Goal: Task Accomplishment & Management: Manage account settings

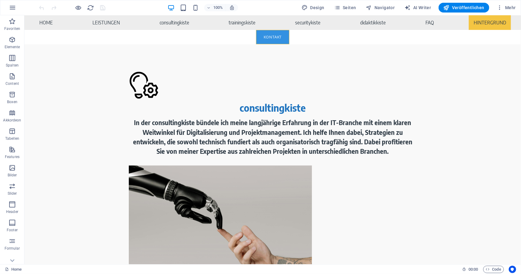
scroll to position [4397, 0]
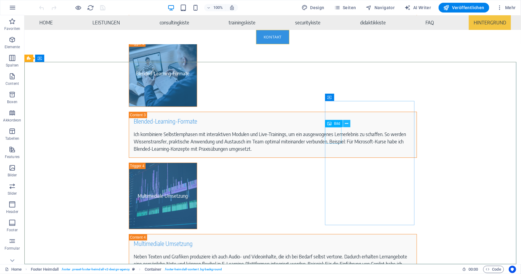
click at [345, 124] on icon at bounding box center [346, 123] width 3 height 6
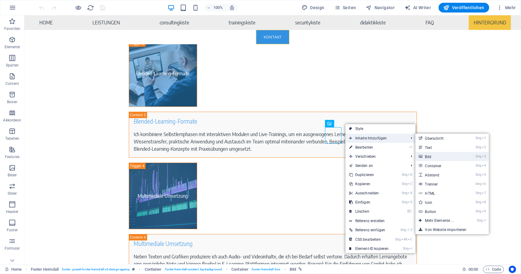
click at [461, 154] on link "Strg 3 Bild" at bounding box center [440, 156] width 51 height 9
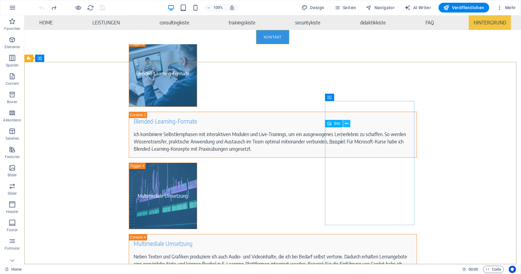
click at [347, 124] on icon at bounding box center [346, 123] width 3 height 6
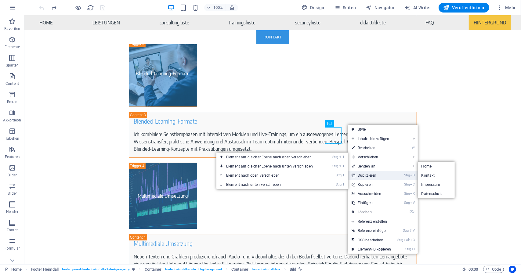
click at [377, 174] on link "Strg D Duplizieren" at bounding box center [371, 175] width 47 height 9
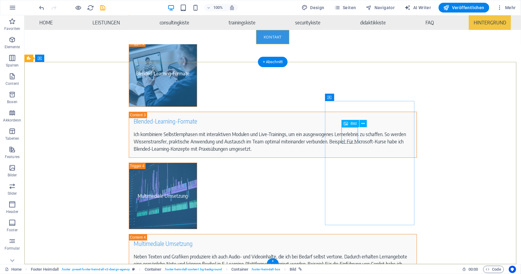
select select "px"
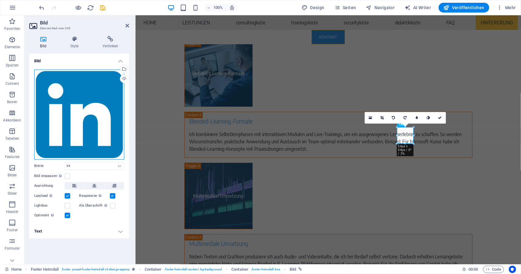
click at [67, 86] on div "Ziehe Dateien zum Hochladen hierher oder klicke hier, um aus Dateien oder koste…" at bounding box center [79, 115] width 90 height 90
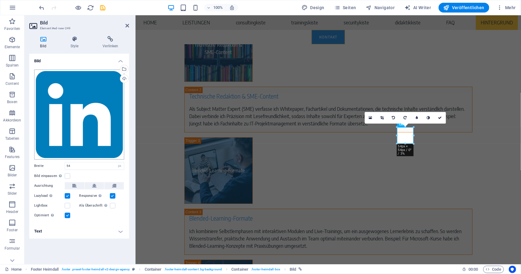
scroll to position [4389, 0]
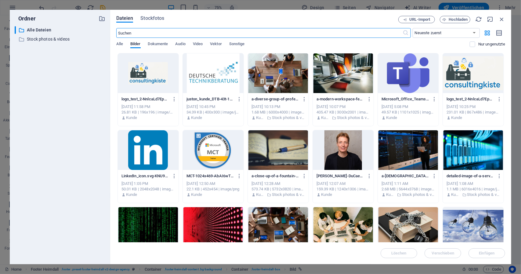
click at [390, 72] on div at bounding box center [408, 73] width 61 height 40
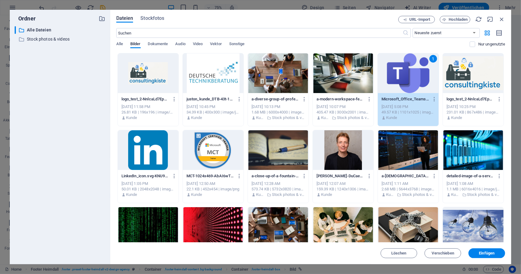
click at [390, 72] on div "1" at bounding box center [408, 73] width 61 height 40
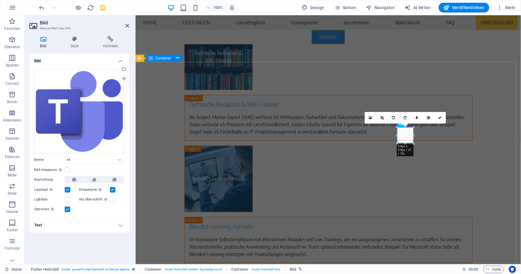
scroll to position [4397, 0]
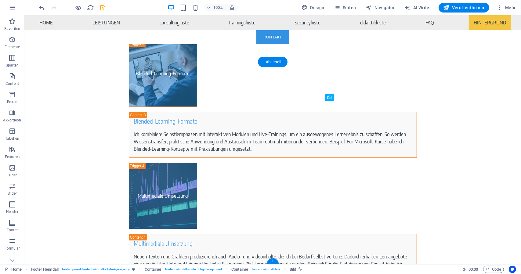
drag, startPoint x: 360, startPoint y: 139, endPoint x: 354, endPoint y: 132, distance: 8.9
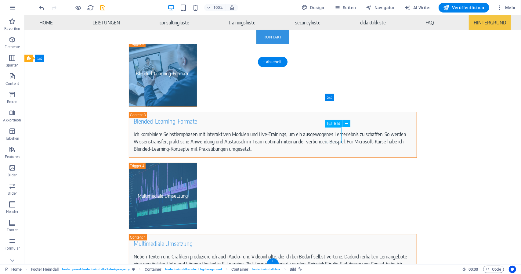
select select "px"
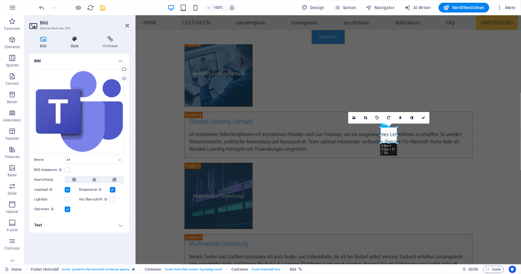
click at [76, 40] on icon at bounding box center [74, 39] width 30 height 6
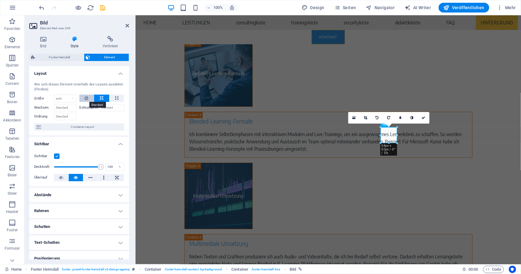
click at [87, 95] on icon at bounding box center [86, 98] width 4 height 7
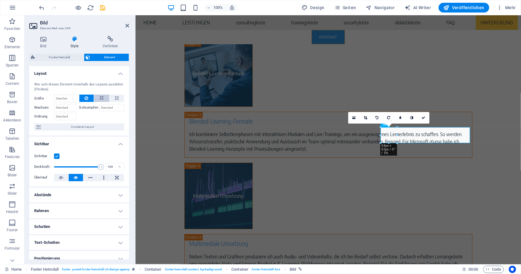
click at [99, 96] on icon at bounding box center [101, 98] width 4 height 7
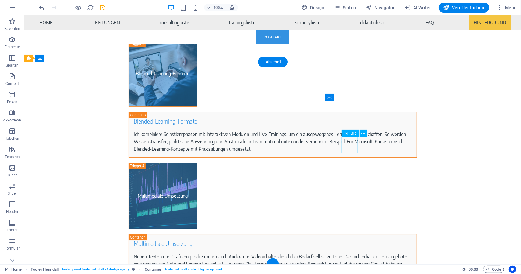
select select "px"
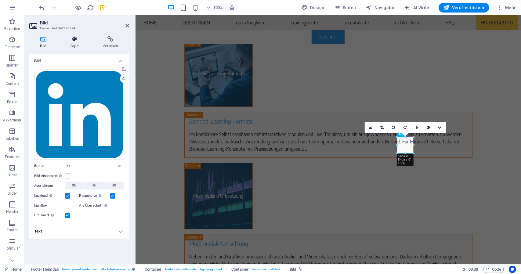
click at [76, 41] on icon at bounding box center [74, 39] width 30 height 6
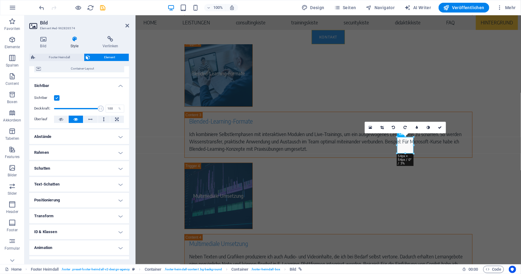
scroll to position [61, 0]
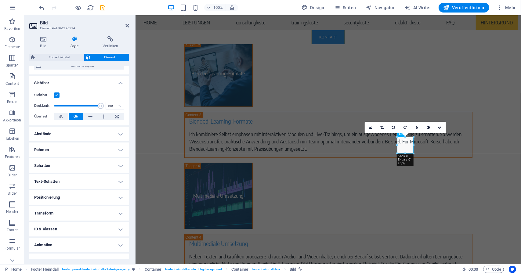
click at [71, 212] on h4 "Transform" at bounding box center [79, 213] width 100 height 15
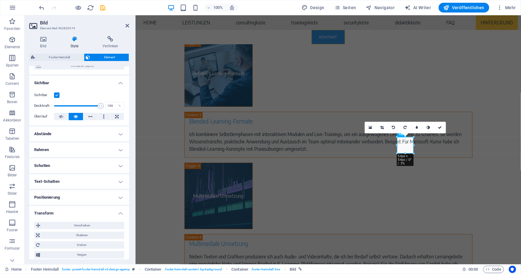
click at [71, 212] on h4 "Transform" at bounding box center [79, 211] width 100 height 11
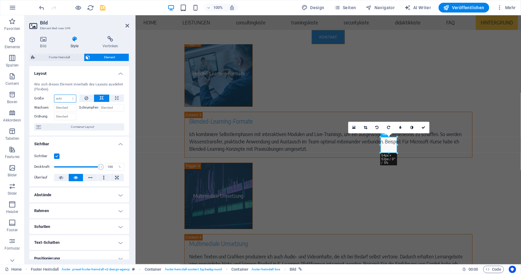
click at [69, 100] on select "Standard auto px % 1/1 1/2 1/3 1/4 1/5 1/6 1/7 1/8 1/9 1/10" at bounding box center [65, 98] width 22 height 7
click at [54, 95] on select "Standard auto px % 1/1 1/2 1/3 1/4 1/5 1/6 1/7 1/8 1/9 1/10" at bounding box center [65, 98] width 22 height 7
click at [66, 100] on select "Standard auto px % 1/1 1/2 1/3 1/4 1/5 1/6 1/7 1/8 1/9 1/10" at bounding box center [65, 98] width 22 height 7
click at [54, 95] on select "Standard auto px % 1/1 1/2 1/3 1/4 1/5 1/6 1/7 1/8 1/9 1/10" at bounding box center [65, 98] width 22 height 7
click at [66, 103] on div "Wachsen" at bounding box center [56, 106] width 45 height 9
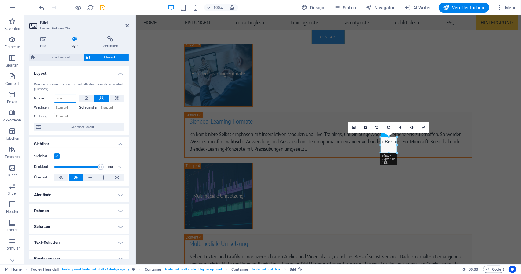
click at [68, 99] on select "Standard auto px % 1/1 1/2 1/3 1/4 1/5 1/6 1/7 1/8 1/9 1/10" at bounding box center [65, 98] width 22 height 7
select select "px"
click at [67, 95] on select "Standard auto px % 1/1 1/2 1/3 1/4 1/5 1/6 1/7 1/8 1/9 1/10" at bounding box center [65, 98] width 22 height 7
drag, startPoint x: 62, startPoint y: 98, endPoint x: 42, endPoint y: 96, distance: 20.2
click at [42, 96] on div "Größe 30 Standard auto px % 1/1 1/2 1/3 1/4 1/5 1/6 1/7 1/8 1/9 1/10" at bounding box center [55, 99] width 42 height 8
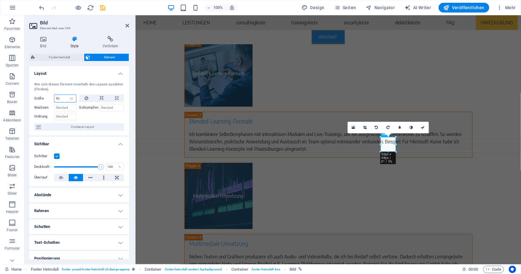
drag, startPoint x: 64, startPoint y: 98, endPoint x: 48, endPoint y: 99, distance: 15.6
click at [49, 99] on div "Größe 50 Standard auto px % 1/1 1/2 1/3 1/4 1/5 1/6 1/7 1/8 1/9 1/10" at bounding box center [55, 99] width 42 height 8
type input "70"
click at [423, 127] on icon at bounding box center [423, 128] width 4 height 4
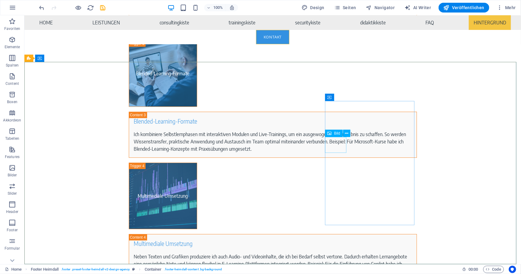
click at [334, 134] on span "Bild" at bounding box center [337, 133] width 6 height 4
click at [333, 135] on div "Bild" at bounding box center [334, 133] width 18 height 7
select select "px"
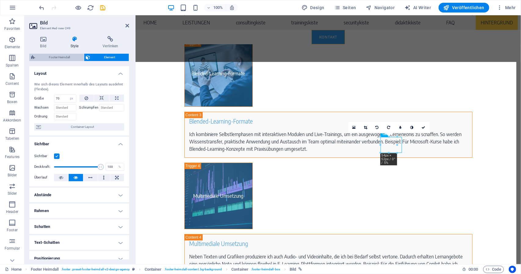
click at [60, 57] on span "Footer Heimdall" at bounding box center [59, 57] width 45 height 7
select select "rem"
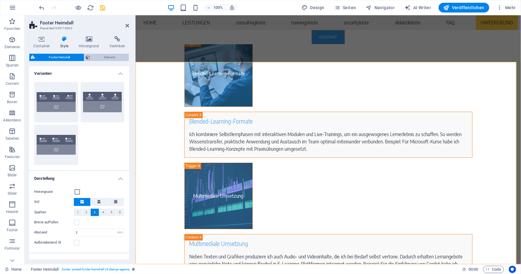
click at [101, 55] on span "Element" at bounding box center [109, 57] width 35 height 7
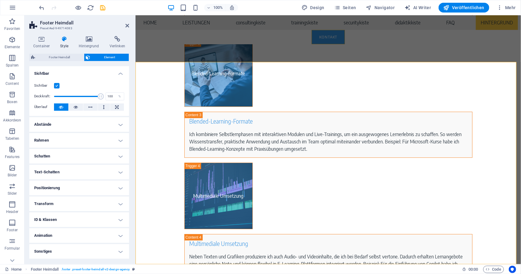
click at [64, 37] on icon at bounding box center [64, 39] width 16 height 6
click at [92, 46] on h4 "Hintergrund" at bounding box center [90, 42] width 31 height 13
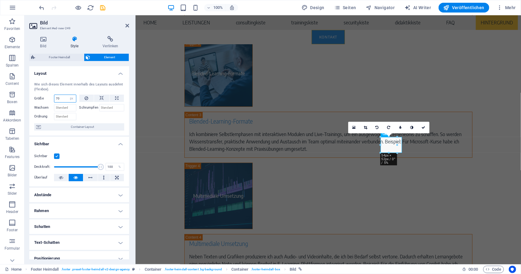
click at [62, 99] on input "70" at bounding box center [65, 98] width 22 height 7
click at [68, 95] on select "Standard auto px % 1/1 1/2 1/3 1/4 1/5 1/6 1/7 1/8 1/9 1/10" at bounding box center [71, 98] width 9 height 7
select select "87v4ht1hfck"
click at [67, 95] on select "Standard auto px % 1/1 1/2 1/3 1/4 1/5 1/6 1/7 1/8 1/9 1/10" at bounding box center [71, 98] width 9 height 7
click at [75, 98] on div "Standard auto px % 1/1 1/2 1/3 1/4 1/5 1/6 1/7 1/8 1/9 1/10" at bounding box center [65, 99] width 22 height 8
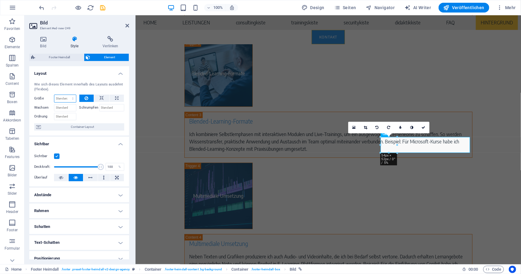
click at [73, 97] on select "Standard auto px % 1/1 1/2 1/3 1/4 1/5 1/6 1/7 1/8 1/9 1/10" at bounding box center [65, 98] width 22 height 7
select select "px"
click at [67, 95] on select "Standard auto px % 1/1 1/2 1/3 1/4 1/5 1/6 1/7 1/8 1/9 1/10" at bounding box center [65, 98] width 22 height 7
type input "0"
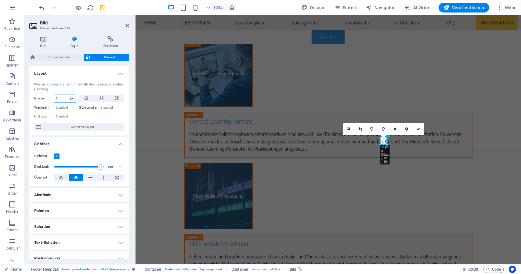
click at [70, 98] on select "Standard auto px % 1/1 1/2 1/3 1/4 1/5 1/6 1/7 1/8 1/9 1/10" at bounding box center [71, 98] width 9 height 7
select select "auto"
click at [67, 95] on select "Standard auto px % 1/1 1/2 1/3 1/4 1/5 1/6 1/7 1/8 1/9 1/10" at bounding box center [71, 98] width 9 height 7
select select "DISABLED_OPTION_VALUE"
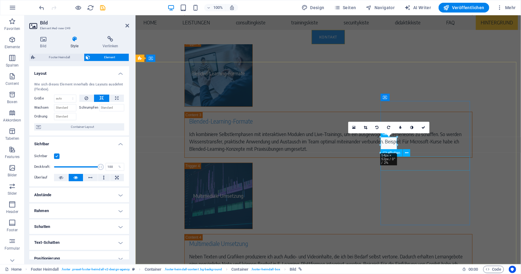
drag, startPoint x: 440, startPoint y: 188, endPoint x: 428, endPoint y: 174, distance: 17.9
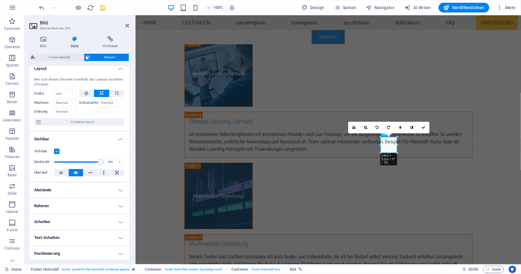
scroll to position [0, 0]
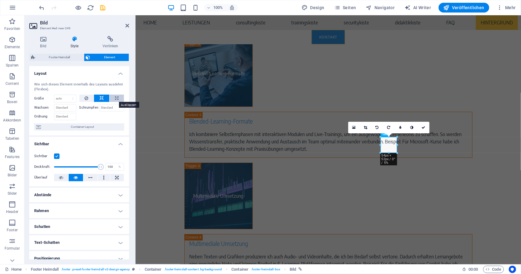
click at [120, 98] on button at bounding box center [116, 98] width 14 height 7
type input "100"
select select "%"
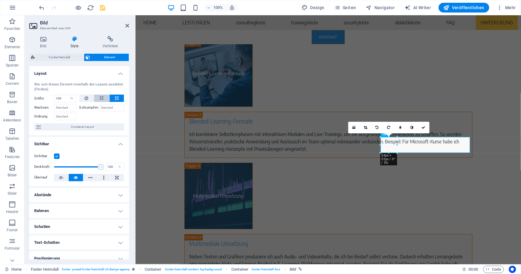
click at [104, 100] on button at bounding box center [101, 98] width 15 height 7
select select "DISABLED_OPTION_VALUE"
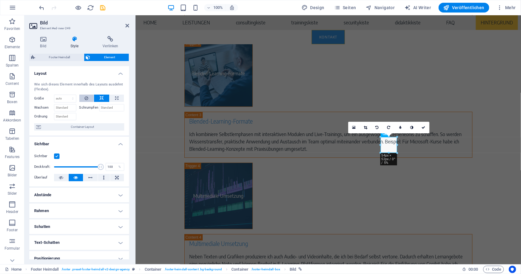
click at [89, 97] on button at bounding box center [86, 98] width 15 height 7
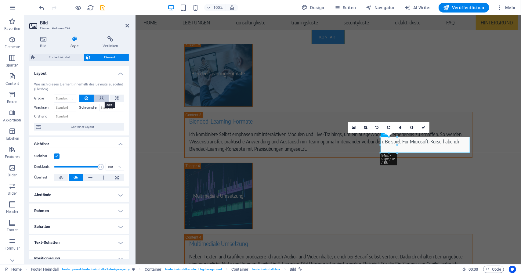
click at [103, 97] on button at bounding box center [101, 98] width 15 height 7
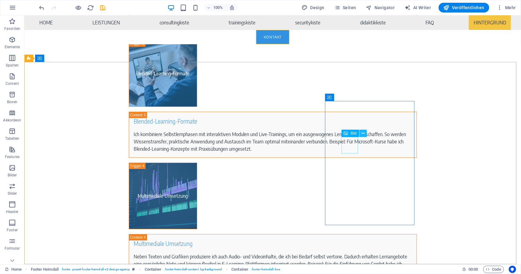
click at [361, 134] on icon at bounding box center [362, 133] width 3 height 6
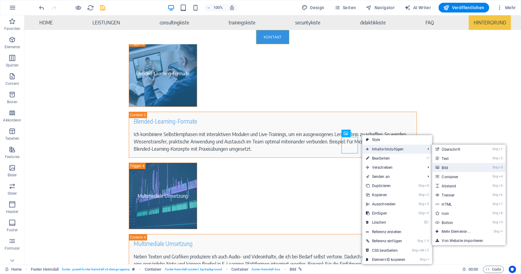
click at [454, 165] on link "Strg 3 Bild" at bounding box center [457, 167] width 51 height 9
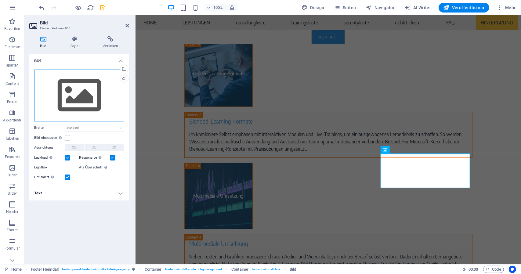
click at [64, 96] on div "Ziehe Dateien zum Hochladen hierher oder klicke hier, um aus Dateien oder koste…" at bounding box center [79, 96] width 90 height 52
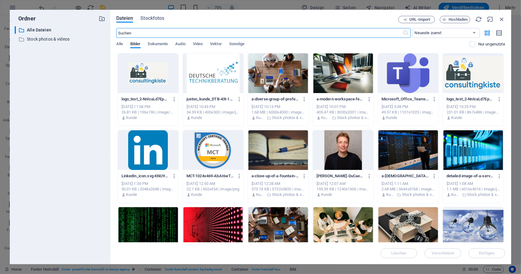
scroll to position [4389, 0]
click at [402, 65] on div at bounding box center [408, 73] width 61 height 40
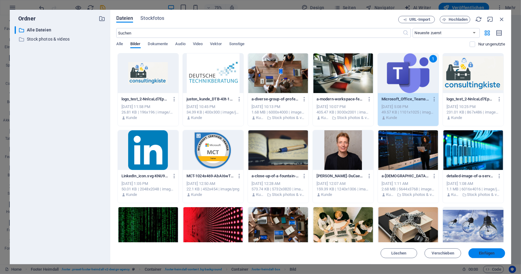
click at [476, 253] on span "Einfügen" at bounding box center [487, 253] width 32 height 4
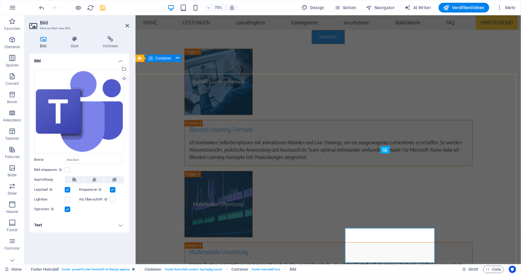
scroll to position [4397, 0]
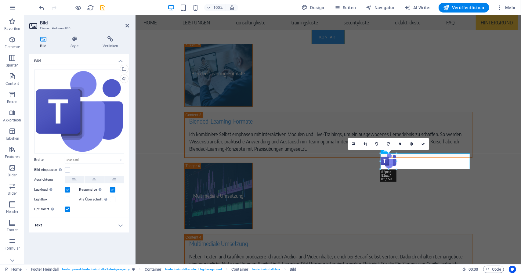
drag, startPoint x: 470, startPoint y: 156, endPoint x: 379, endPoint y: 219, distance: 110.1
type input "52"
select select "px"
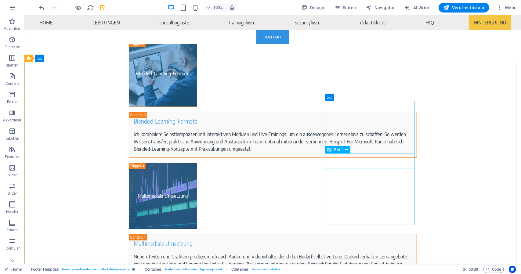
click at [338, 152] on div "Bild" at bounding box center [334, 149] width 18 height 7
click at [338, 152] on span "Bild" at bounding box center [337, 150] width 6 height 4
select select "px"
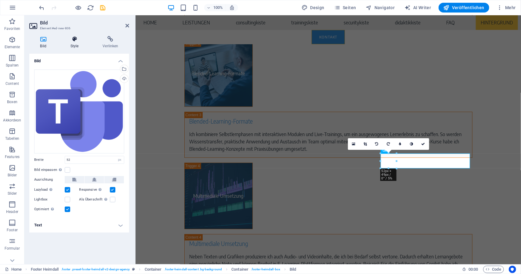
click at [75, 43] on h4 "Style" at bounding box center [75, 42] width 32 height 13
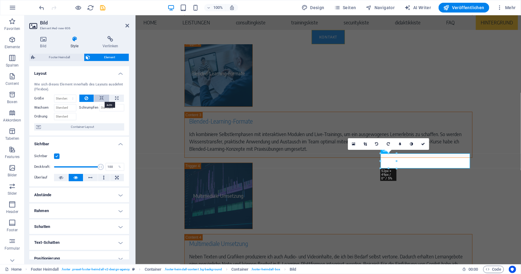
click at [101, 95] on icon at bounding box center [101, 98] width 4 height 7
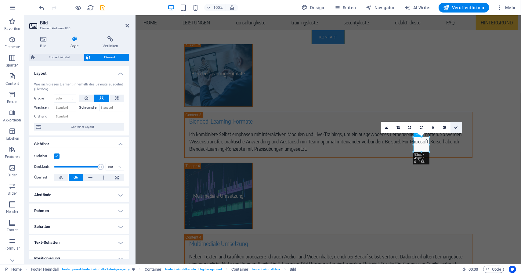
click at [458, 127] on link at bounding box center [456, 128] width 12 height 12
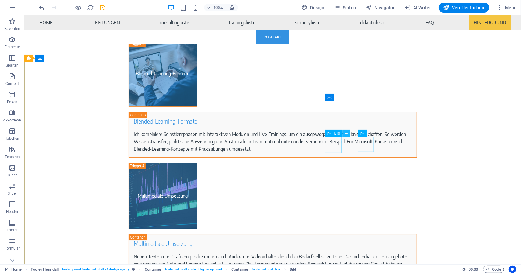
click at [348, 134] on icon at bounding box center [346, 133] width 3 height 6
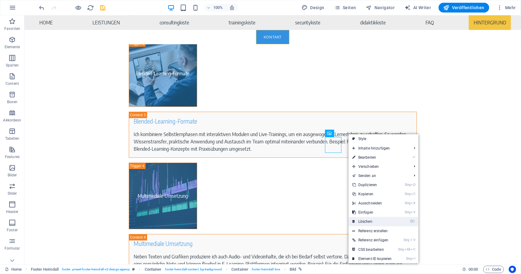
click at [384, 220] on link "⌦ Löschen" at bounding box center [371, 221] width 47 height 9
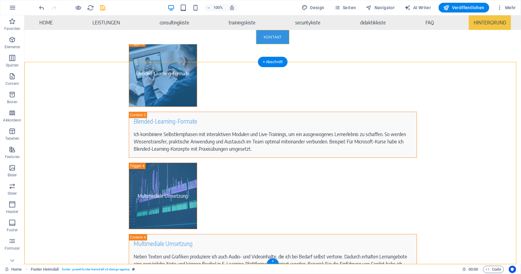
drag, startPoint x: 374, startPoint y: 149, endPoint x: 346, endPoint y: 145, distance: 28.3
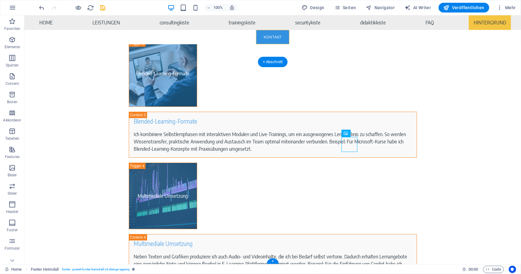
drag, startPoint x: 370, startPoint y: 149, endPoint x: 333, endPoint y: 136, distance: 39.6
drag, startPoint x: 355, startPoint y: 146, endPoint x: 335, endPoint y: 148, distance: 19.6
drag, startPoint x: 357, startPoint y: 150, endPoint x: 350, endPoint y: 146, distance: 7.6
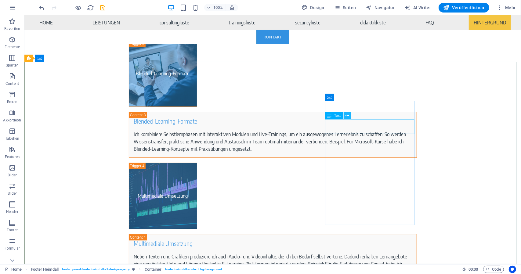
click at [347, 117] on icon at bounding box center [346, 116] width 3 height 6
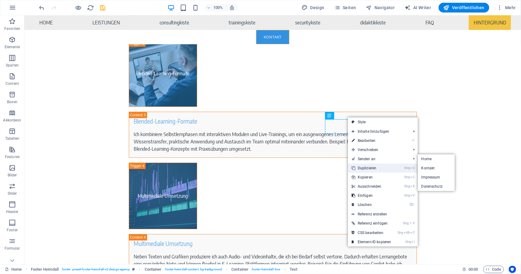
drag, startPoint x: 379, startPoint y: 168, endPoint x: 355, endPoint y: 153, distance: 28.6
click at [379, 168] on link "Strg D Duplizieren" at bounding box center [371, 167] width 47 height 9
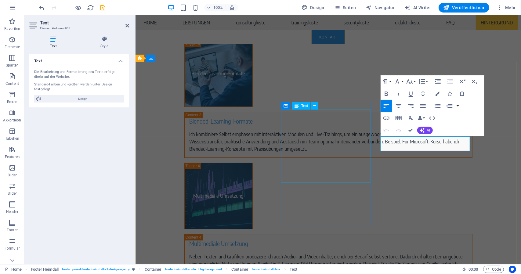
drag, startPoint x: 453, startPoint y: 147, endPoint x: 354, endPoint y: 136, distance: 100.0
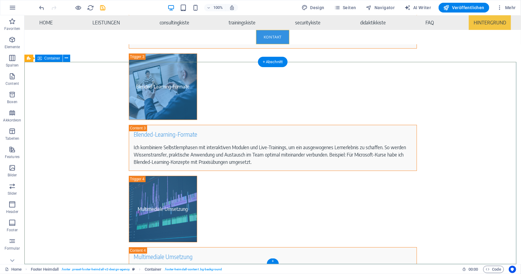
scroll to position [4366, 0]
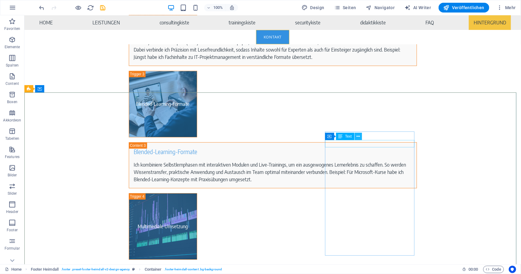
click at [357, 136] on icon at bounding box center [357, 136] width 3 height 6
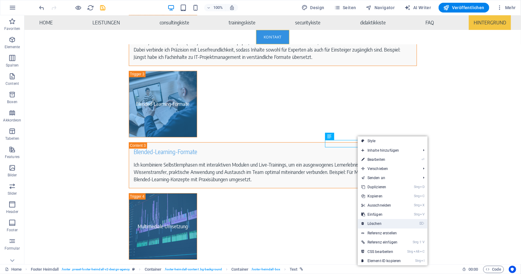
click at [377, 224] on link "⌦ Löschen" at bounding box center [380, 223] width 47 height 9
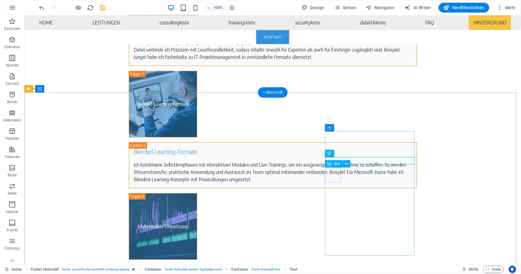
click at [335, 165] on span "Bild" at bounding box center [337, 164] width 6 height 4
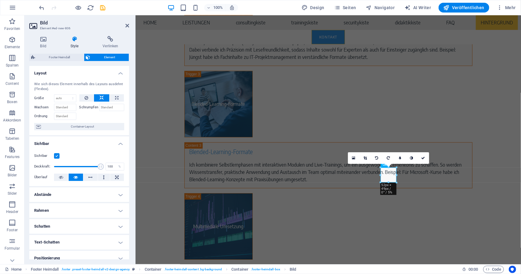
scroll to position [0, 0]
click at [106, 44] on h4 "Verlinken" at bounding box center [110, 42] width 37 height 13
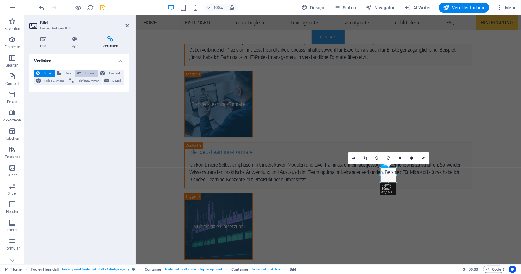
click at [84, 72] on span "Extern" at bounding box center [89, 73] width 13 height 7
select select "blank"
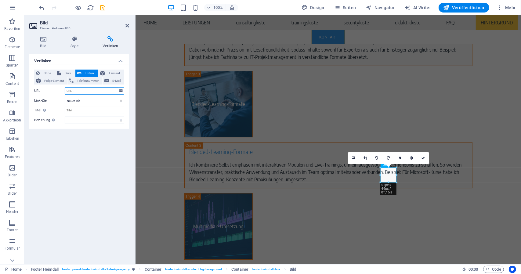
paste input "[URL][DOMAIN_NAME][EMAIL_ADDRESS][DOMAIN_NAME]"
type input "[URL][DOMAIN_NAME][EMAIL_ADDRESS][DOMAIN_NAME]"
click at [83, 111] on input "Titel Zusätzliche Linkbeschreibung, sollte nicht mit dem Linktext identisch sei…" at bounding box center [94, 110] width 59 height 7
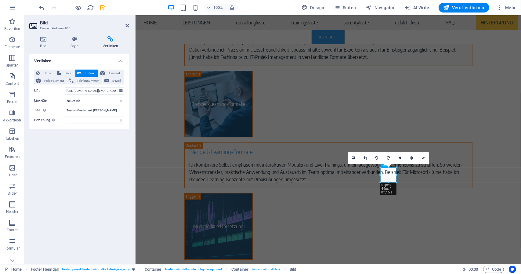
type input "Teams-Meeting mit [PERSON_NAME]"
click at [106, 172] on div "Verlinken Ohne Seite Extern Element Folge-Element Telefonnummer E-Mail Seite Ho…" at bounding box center [79, 157] width 100 height 206
click at [424, 159] on icon at bounding box center [423, 158] width 4 height 4
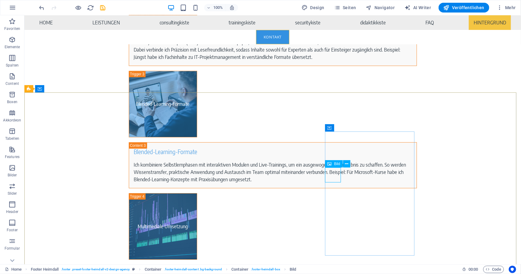
click at [335, 166] on span "Bild" at bounding box center [337, 164] width 6 height 4
select select "px"
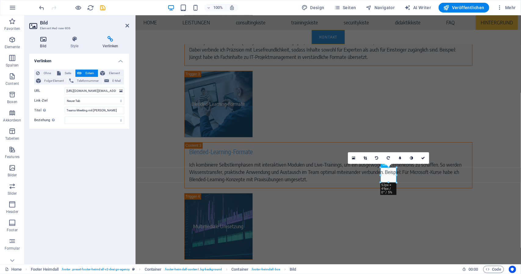
click at [45, 43] on h4 "Bild" at bounding box center [44, 42] width 30 height 13
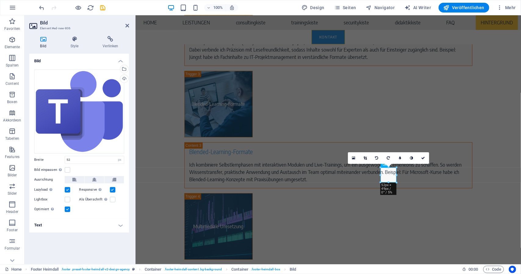
click at [109, 225] on h4 "Text" at bounding box center [79, 225] width 100 height 15
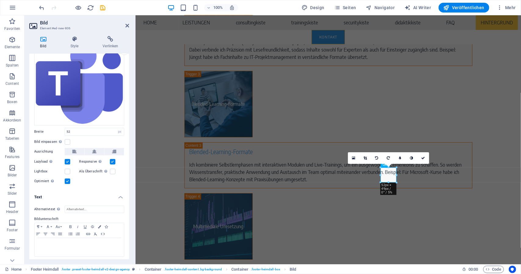
scroll to position [29, 0]
click at [85, 206] on input "Alternativtext Der Alternativtext wird von Geräten verwendet, die keine Bilder …" at bounding box center [94, 208] width 59 height 7
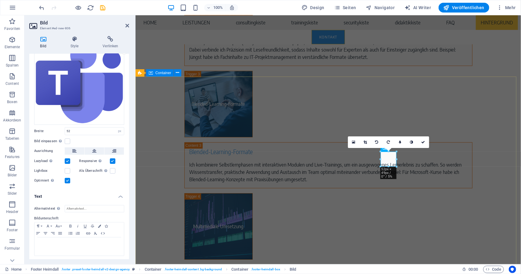
scroll to position [4388, 0]
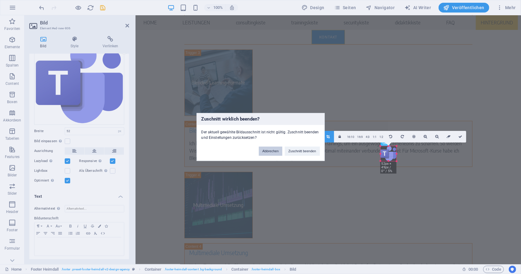
click at [273, 151] on button "Abbrechen" at bounding box center [270, 151] width 23 height 9
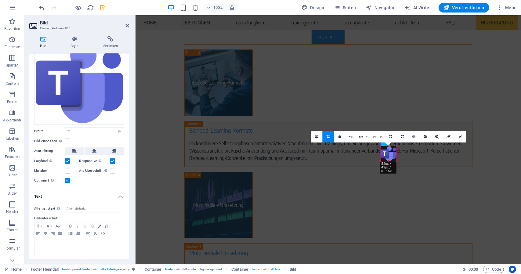
click at [72, 209] on input "Alternativtext Der Alternativtext wird von Geräten verwendet, die keine Bilder …" at bounding box center [94, 208] width 59 height 7
type input "M"
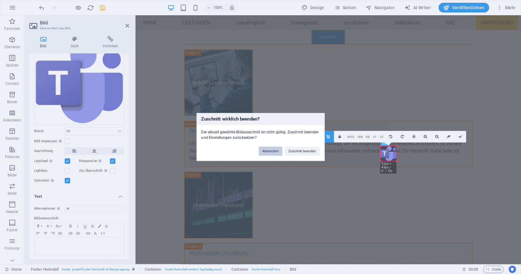
click at [274, 149] on button "Abbrechen" at bounding box center [270, 151] width 23 height 9
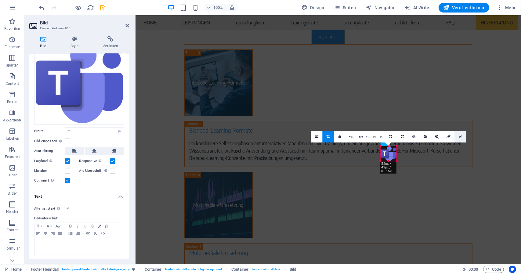
click at [460, 135] on icon at bounding box center [460, 137] width 4 height 4
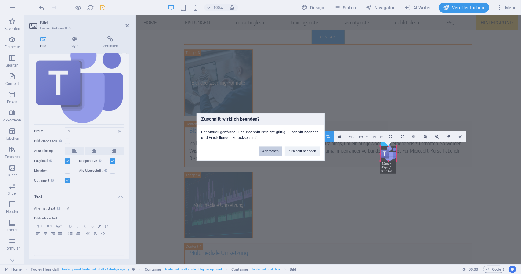
click at [272, 150] on button "Abbrechen" at bounding box center [270, 151] width 23 height 9
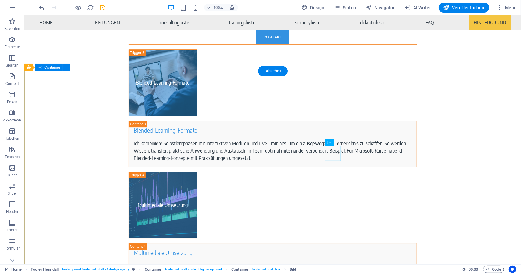
select select "px"
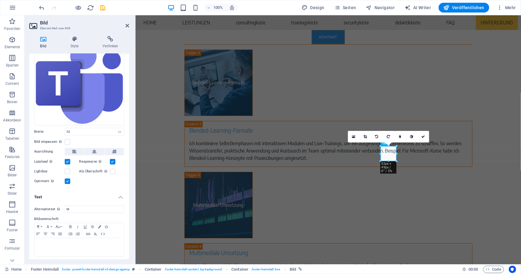
scroll to position [29, 0]
click at [78, 208] on input "M" at bounding box center [94, 208] width 59 height 7
type input "Microsoft-Teams Logo für Meeting"
click at [425, 134] on link at bounding box center [423, 137] width 12 height 12
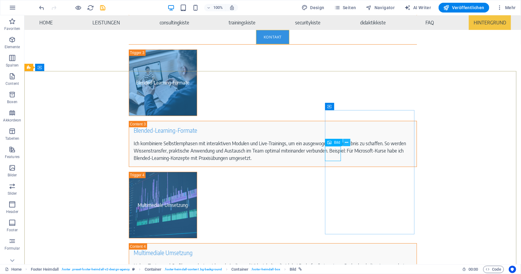
click at [344, 142] on button at bounding box center [346, 142] width 7 height 7
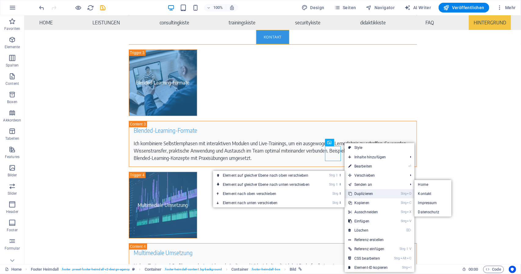
click at [375, 191] on link "Strg D Duplizieren" at bounding box center [367, 193] width 47 height 9
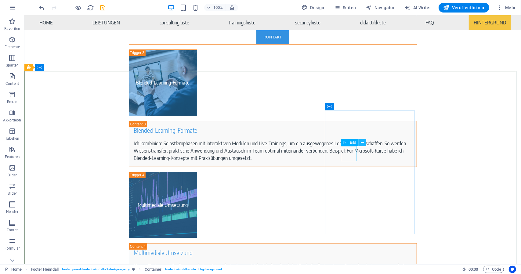
click at [361, 142] on icon at bounding box center [361, 142] width 3 height 6
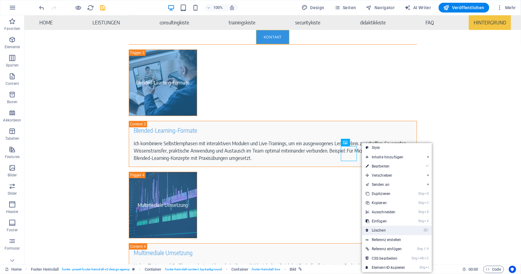
click at [383, 228] on link "⌦ Löschen" at bounding box center [385, 230] width 47 height 9
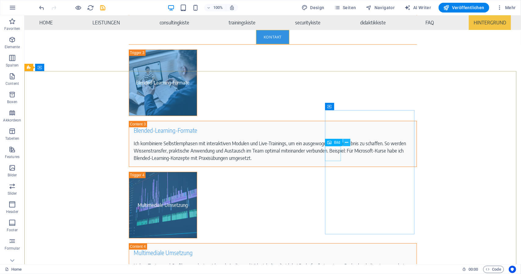
click at [345, 143] on icon at bounding box center [346, 142] width 3 height 6
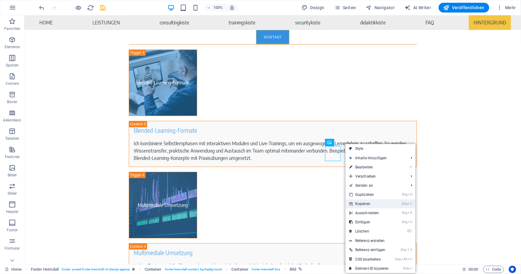
click at [367, 202] on link "Strg C Kopieren" at bounding box center [368, 203] width 47 height 9
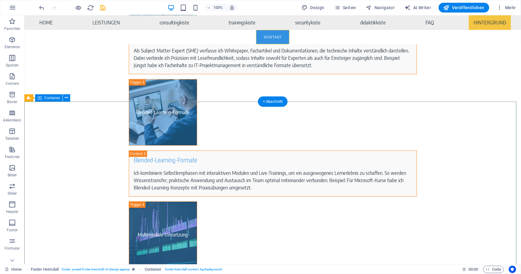
scroll to position [4357, 0]
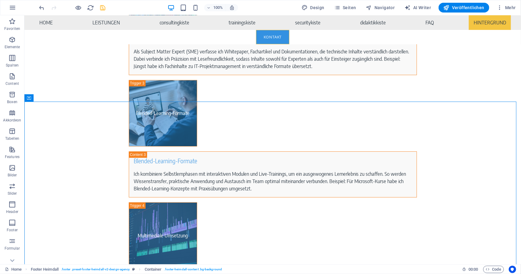
click at [101, 11] on icon "save" at bounding box center [102, 7] width 7 height 7
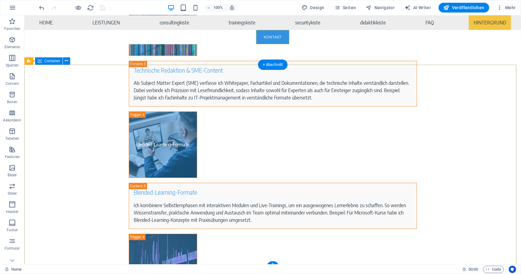
scroll to position [4305, 0]
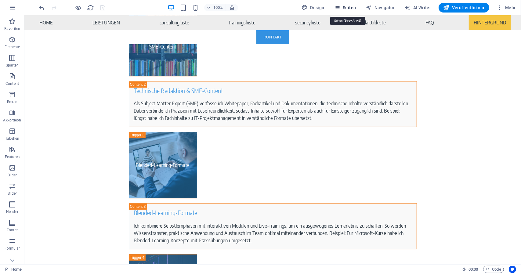
click at [345, 8] on span "Seiten" at bounding box center [345, 8] width 22 height 6
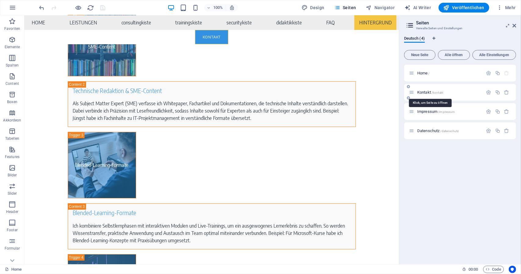
click at [426, 91] on span "Kontakt /kontakt" at bounding box center [430, 92] width 26 height 5
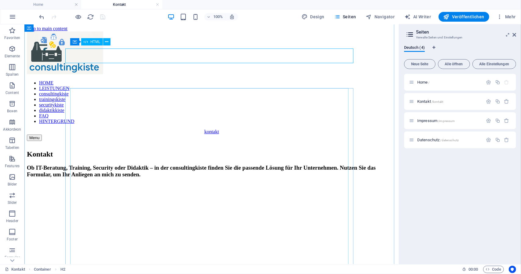
scroll to position [0, 0]
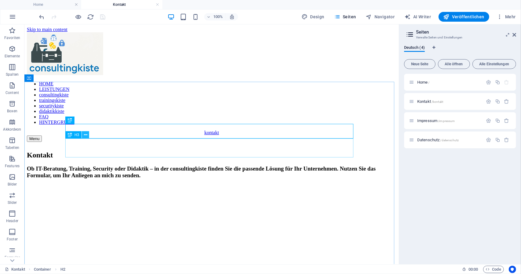
click at [85, 134] on icon at bounding box center [85, 135] width 3 height 6
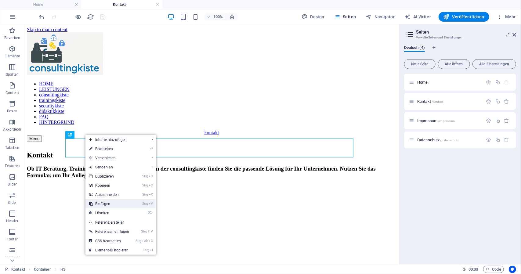
click at [121, 205] on link "Strg V Einfügen" at bounding box center [109, 203] width 48 height 9
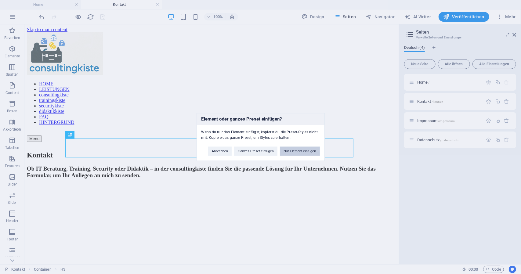
click at [294, 153] on button "Nur Element einfügen" at bounding box center [300, 151] width 40 height 9
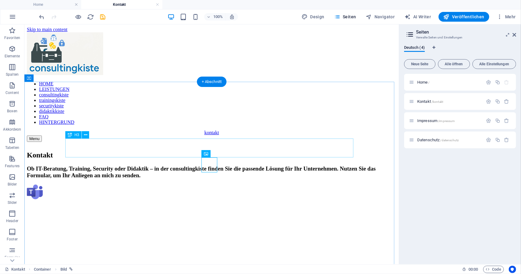
click at [335, 165] on div "Ob IT-Beratung, Training, Security oder Didaktik – in der consultingkiste finde…" at bounding box center [211, 171] width 369 height 13
click at [334, 165] on div "Ob IT-Beratung, Training, Security oder Didaktik – in der consultingkiste finde…" at bounding box center [211, 171] width 369 height 13
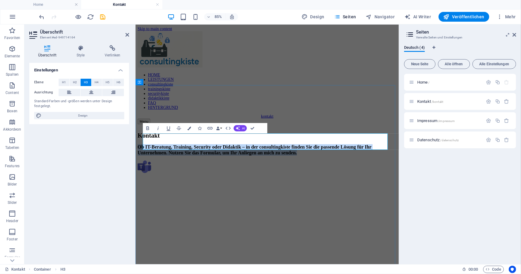
click at [418, 165] on h3 "Ob IT-Beratung, Training, Security oder Didaktik – in der consultingkiste finde…" at bounding box center [290, 171] width 305 height 13
click at [421, 167] on h3 "Ob IT-Beratung, Training, Security oder Didaktik – in der consultingkiste finde…" at bounding box center [290, 171] width 305 height 13
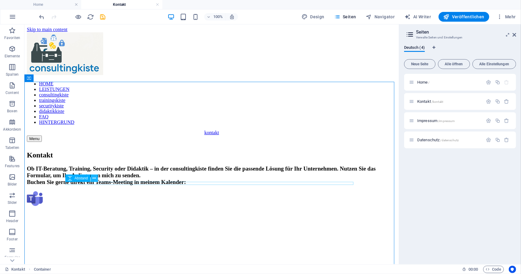
click at [95, 180] on icon at bounding box center [94, 178] width 3 height 6
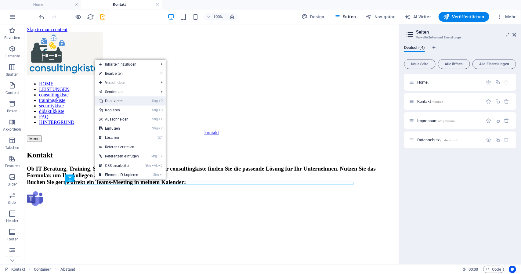
click at [116, 104] on link "Strg D Duplizieren" at bounding box center [119, 100] width 48 height 9
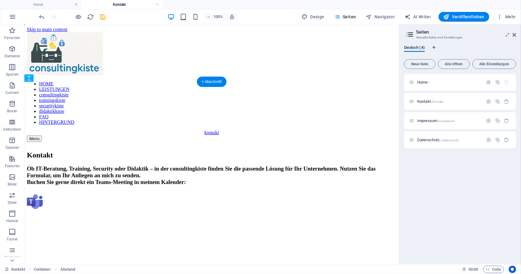
drag, startPoint x: 97, startPoint y: 205, endPoint x: 209, endPoint y: 168, distance: 117.8
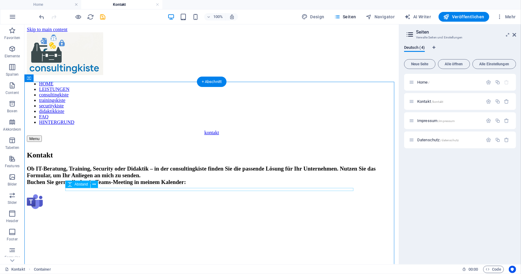
click at [210, 213] on div at bounding box center [211, 214] width 369 height 3
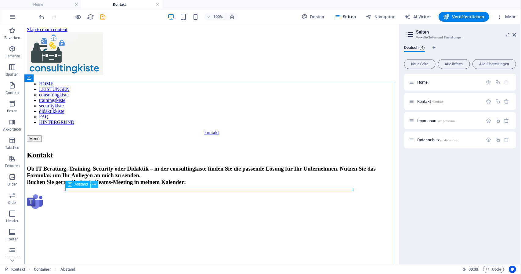
click at [94, 185] on icon at bounding box center [94, 184] width 3 height 6
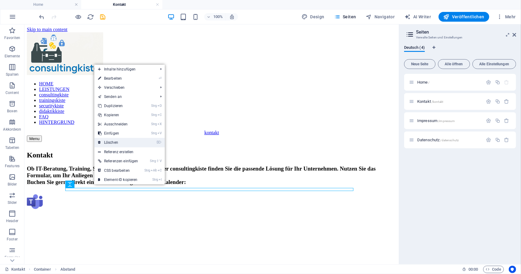
click at [113, 141] on link "⌦ Löschen" at bounding box center [118, 142] width 48 height 9
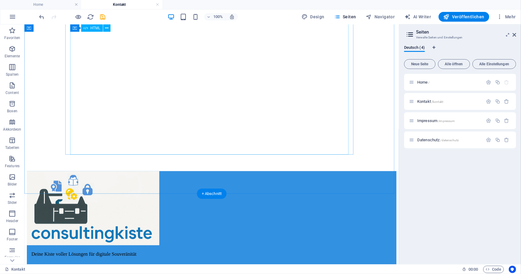
scroll to position [384, 0]
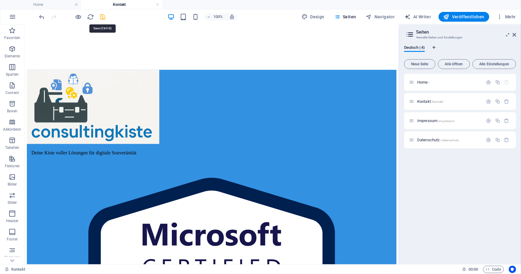
click at [101, 16] on icon "save" at bounding box center [102, 16] width 7 height 7
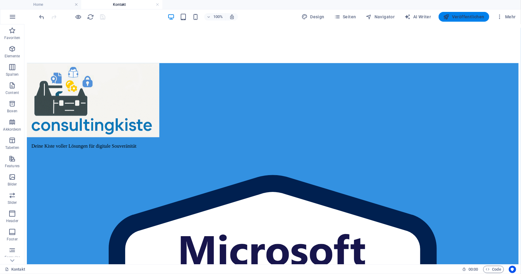
click at [456, 16] on span "Veröffentlichen" at bounding box center [463, 17] width 41 height 6
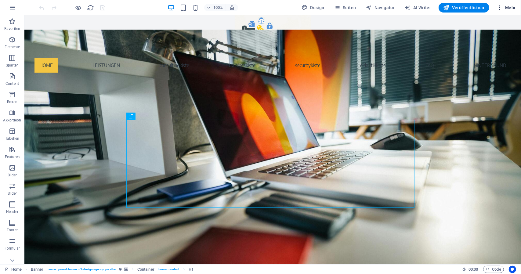
click at [509, 6] on span "Mehr" at bounding box center [505, 8] width 19 height 6
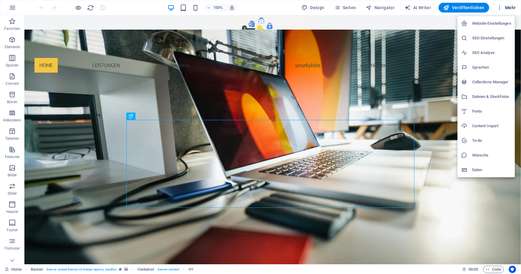
click at [490, 24] on h6 "Website-Einstellungen" at bounding box center [491, 23] width 39 height 7
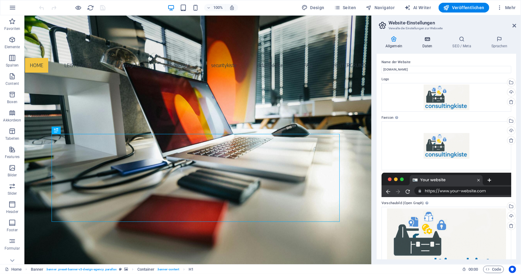
click at [435, 41] on icon at bounding box center [427, 39] width 28 height 6
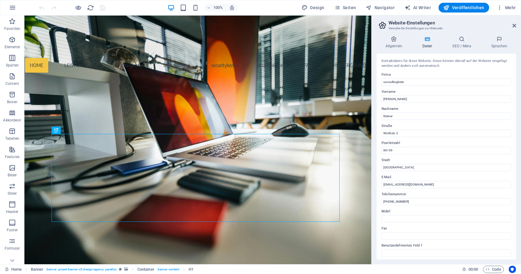
click at [515, 28] on header "Website-Einstellungen Verwalte die Einstellungen zur Webseite" at bounding box center [447, 23] width 138 height 16
click at [512, 27] on header "Website-Einstellungen Verwalte die Einstellungen zur Webseite" at bounding box center [447, 23] width 138 height 16
click at [514, 27] on icon at bounding box center [514, 25] width 4 height 5
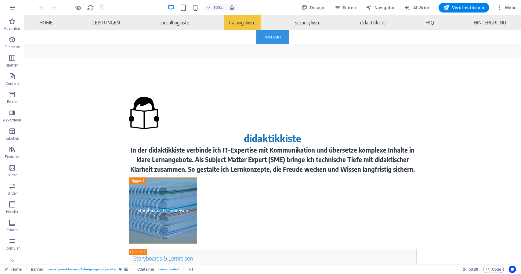
scroll to position [4397, 0]
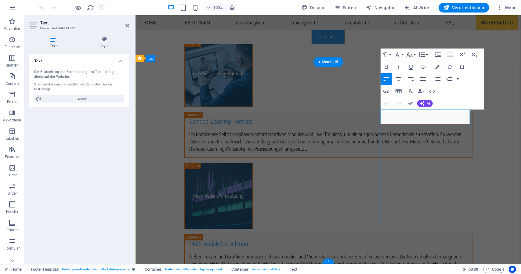
drag, startPoint x: 451, startPoint y: 120, endPoint x: 396, endPoint y: 122, distance: 55.5
click at [388, 92] on icon "button" at bounding box center [386, 91] width 6 height 3
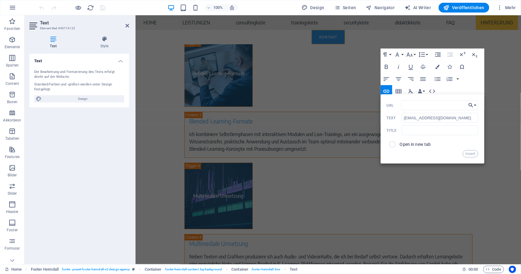
click at [474, 104] on button "Choose Link" at bounding box center [472, 105] width 12 height 10
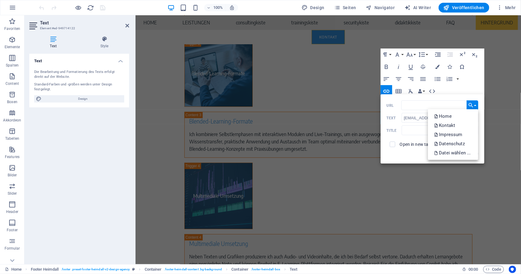
click at [476, 103] on button "Choose Link" at bounding box center [472, 105] width 12 height 10
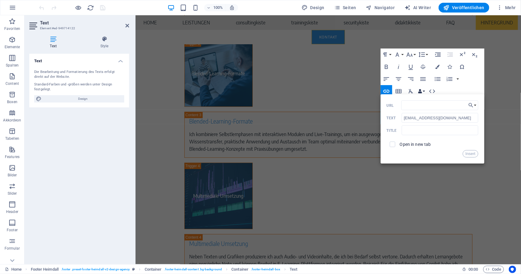
click at [423, 90] on button "Data Bindings" at bounding box center [421, 91] width 9 height 12
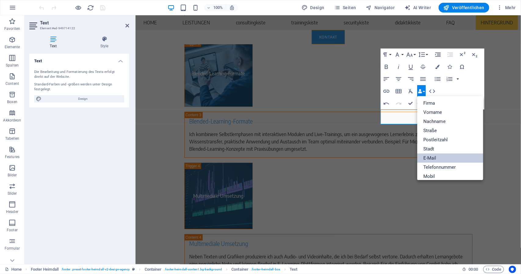
click at [447, 154] on link "E-Mail" at bounding box center [450, 157] width 66 height 9
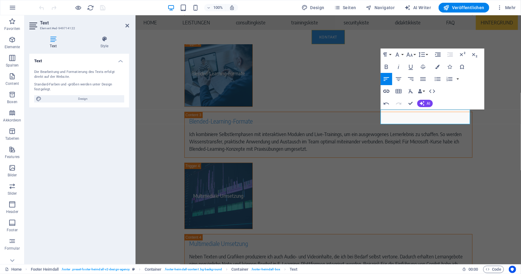
click at [385, 92] on icon "button" at bounding box center [385, 91] width 7 height 7
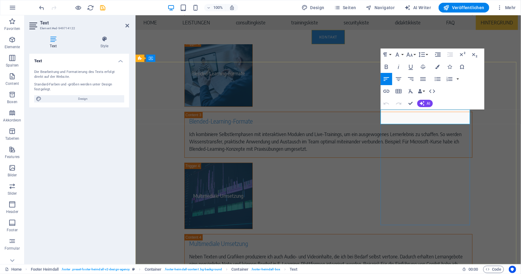
click at [422, 92] on button "Data Bindings" at bounding box center [421, 91] width 9 height 12
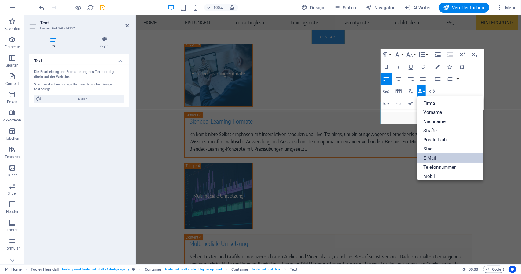
click at [441, 157] on link "E-Mail" at bounding box center [450, 157] width 66 height 9
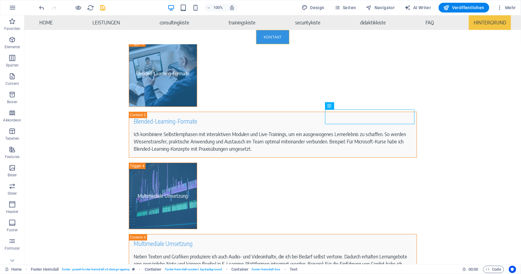
click at [103, 9] on icon "save" at bounding box center [102, 7] width 7 height 7
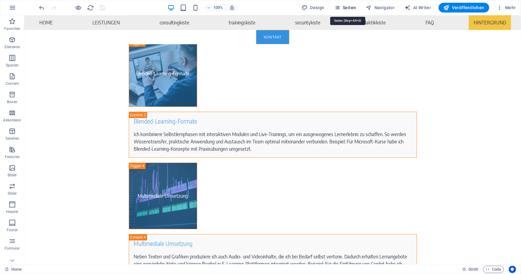
click at [345, 9] on span "Seiten" at bounding box center [345, 8] width 22 height 6
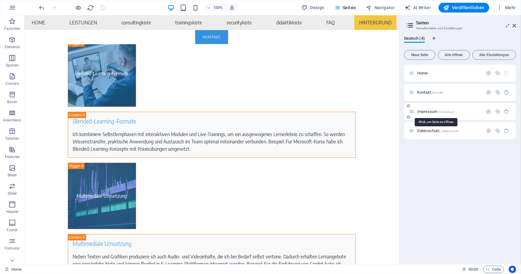
click at [419, 111] on span "Impressum /impressum" at bounding box center [436, 111] width 38 height 5
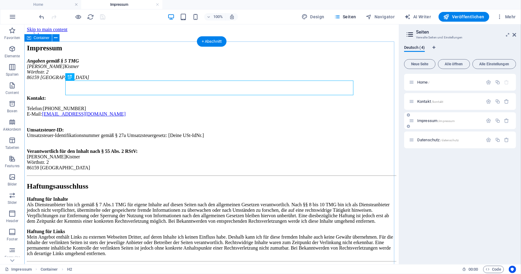
scroll to position [0, 0]
click at [116, 116] on link "[EMAIL_ADDRESS][DOMAIN_NAME]" at bounding box center [84, 113] width 84 height 5
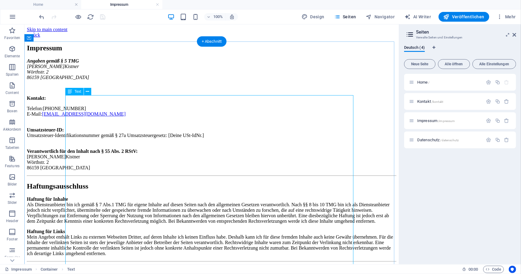
click at [184, 154] on div "Angaben gemäß § 5 TMG Dennis Kistner Wörthstr. 2 86159 Augsburg Kontakt: Telefo…" at bounding box center [211, 183] width 369 height 251
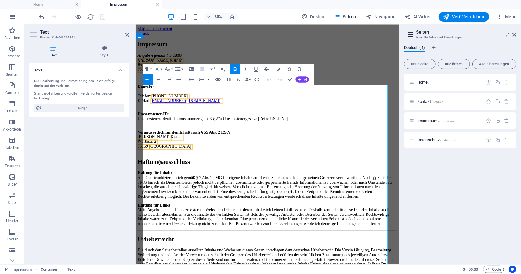
click at [218, 122] on p "Telefon: +49 173 59 757 82 E-Mail: info@consultingkiste.com" at bounding box center [290, 114] width 305 height 16
click at [249, 80] on button "Data Bindings" at bounding box center [247, 79] width 7 height 10
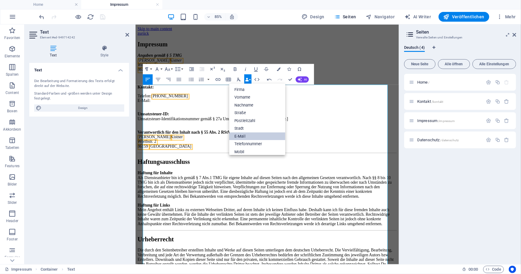
click at [247, 135] on link "E-Mail" at bounding box center [257, 136] width 56 height 8
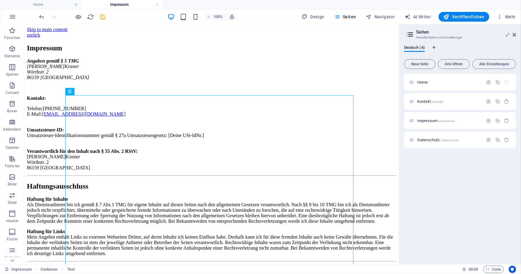
click at [105, 19] on icon "save" at bounding box center [102, 16] width 7 height 7
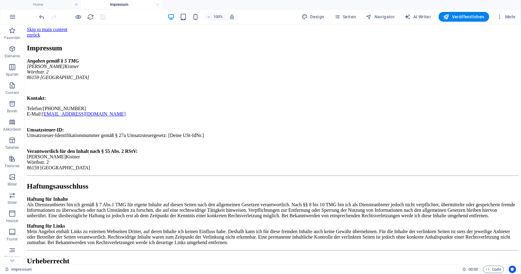
drag, startPoint x: 453, startPoint y: 16, endPoint x: 450, endPoint y: 23, distance: 8.2
click at [453, 16] on span "Veröffentlichen" at bounding box center [463, 17] width 41 height 6
